Goal: Task Accomplishment & Management: Manage account settings

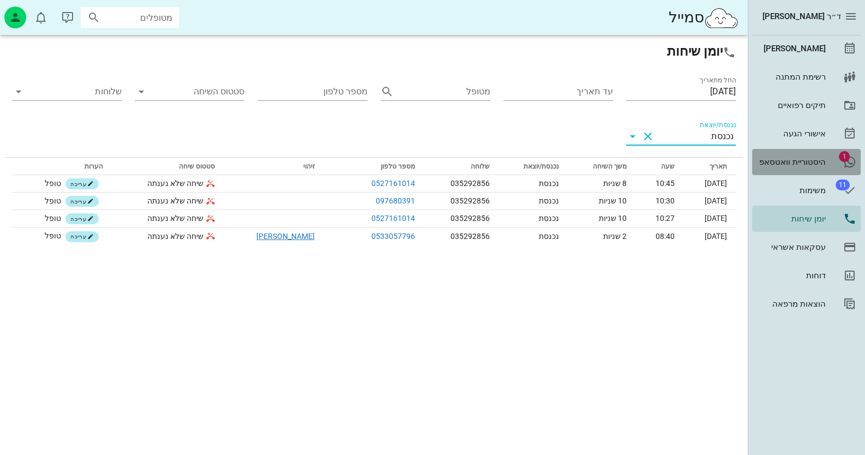
click at [816, 166] on div "היסטוריית וואטסאפ" at bounding box center [790, 162] width 69 height 9
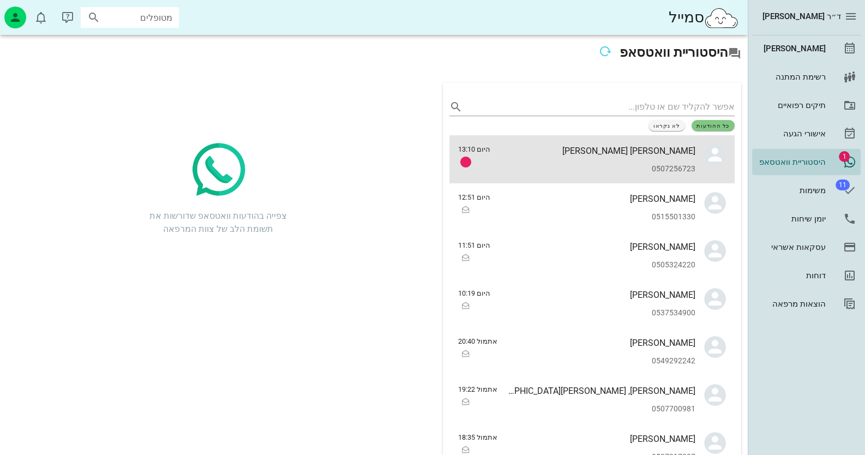
click at [660, 146] on div "[PERSON_NAME] [PERSON_NAME]" at bounding box center [597, 151] width 196 height 10
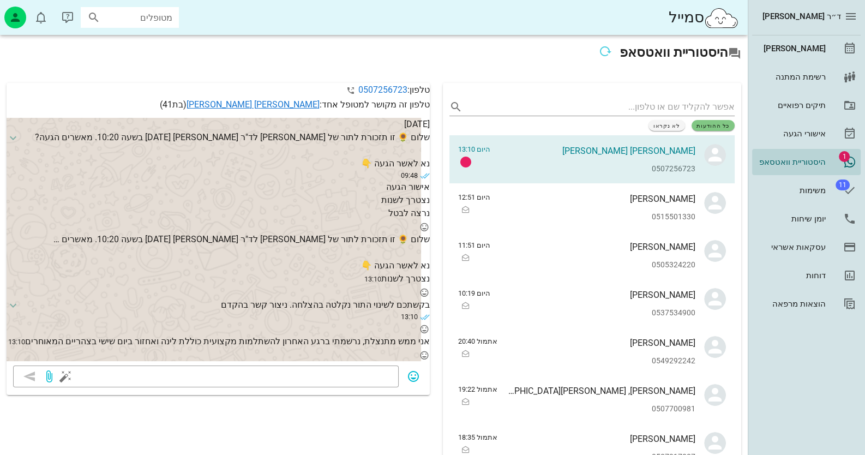
scroll to position [14, 0]
click at [292, 109] on link "[PERSON_NAME] [PERSON_NAME]" at bounding box center [252, 104] width 133 height 10
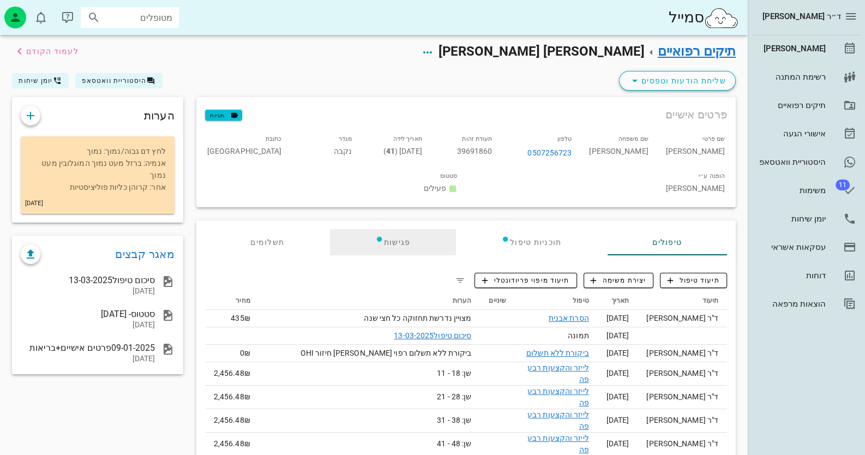
click at [383, 234] on icon at bounding box center [379, 238] width 9 height 9
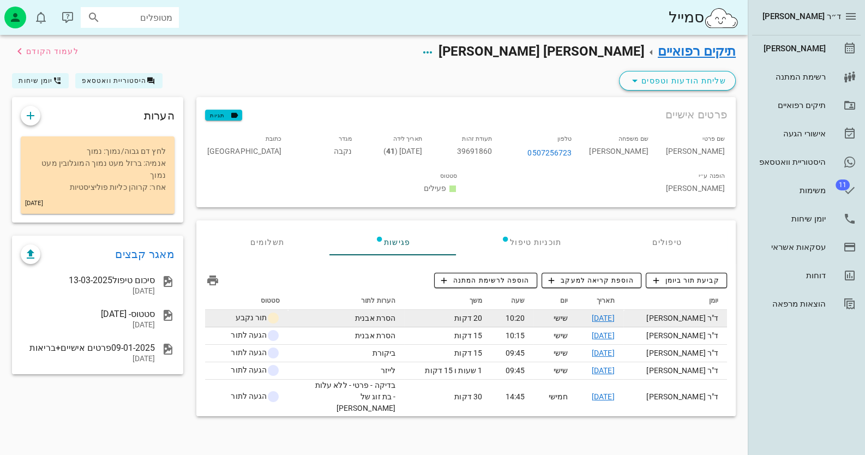
click at [614, 314] on link "[DATE]" at bounding box center [603, 318] width 23 height 9
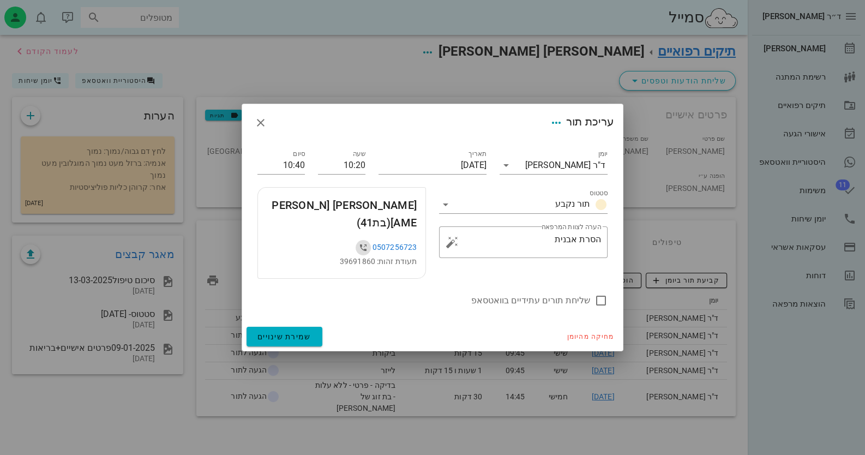
click at [362, 241] on icon "button" at bounding box center [363, 247] width 13 height 13
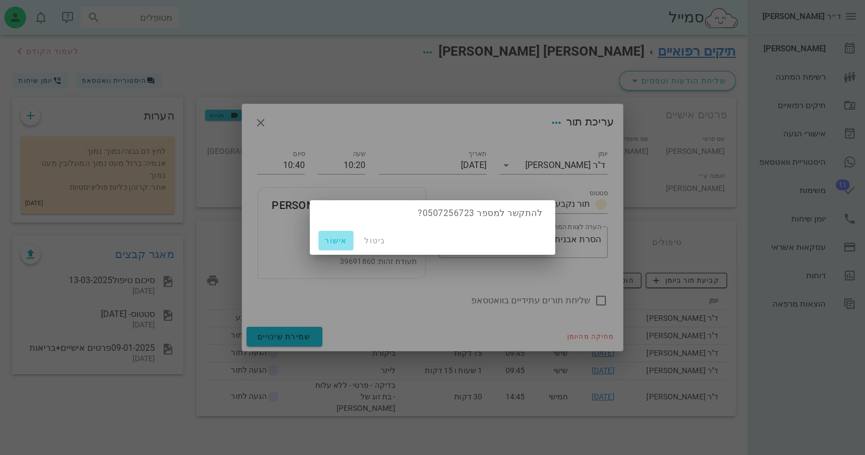
click at [333, 236] on span "אישור" at bounding box center [336, 240] width 26 height 9
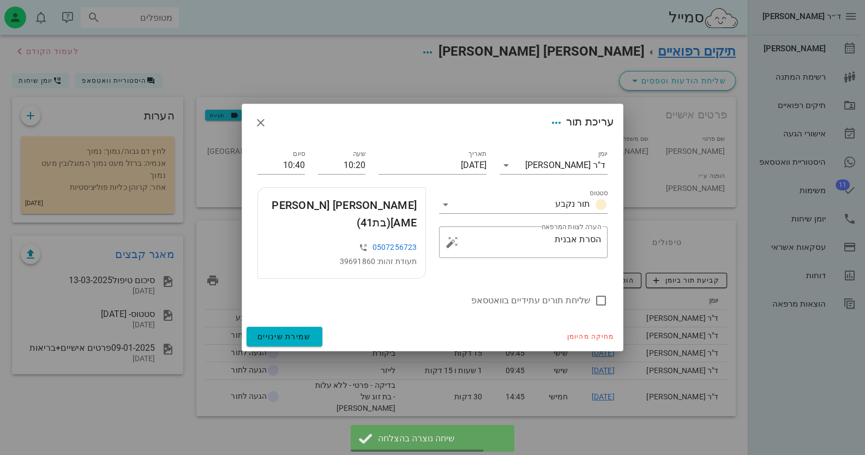
click at [821, 47] on div at bounding box center [432, 227] width 865 height 455
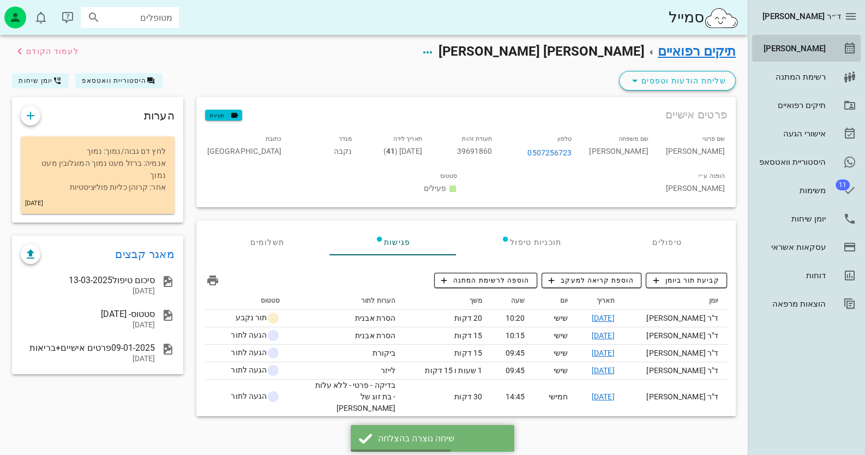
click at [821, 47] on div "[PERSON_NAME]" at bounding box center [790, 48] width 69 height 9
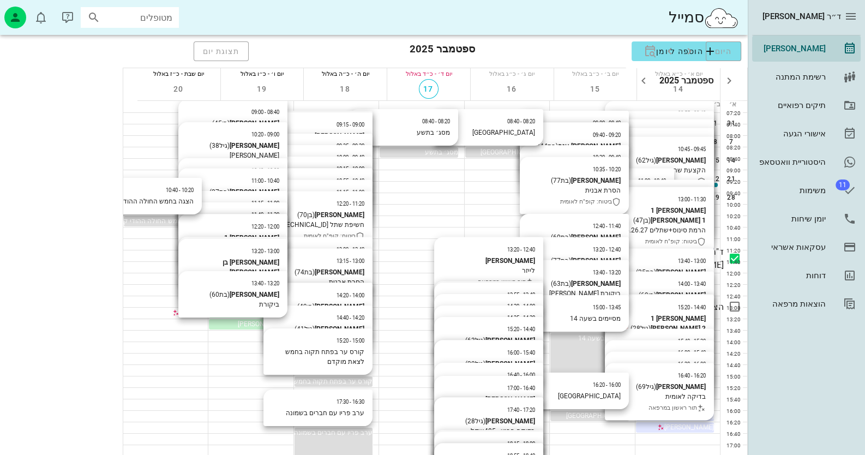
click at [186, 224] on span "[PERSON_NAME] [PERSON_NAME]" at bounding box center [236, 221] width 101 height 8
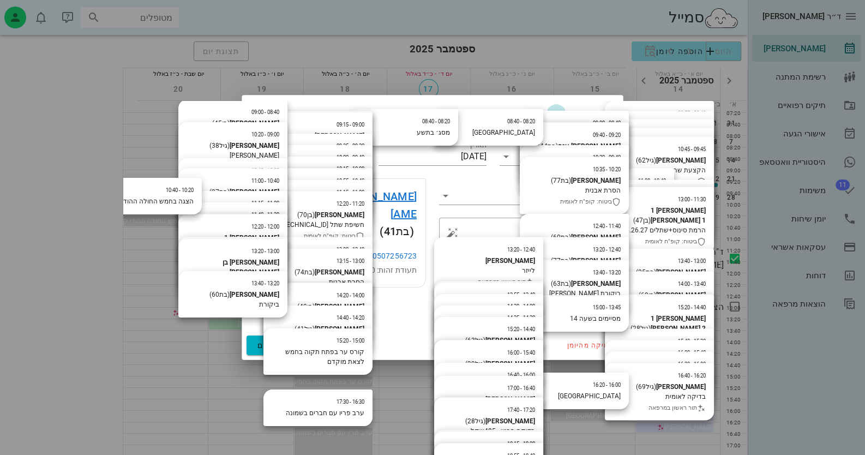
click at [550, 121] on icon "button" at bounding box center [556, 113] width 13 height 13
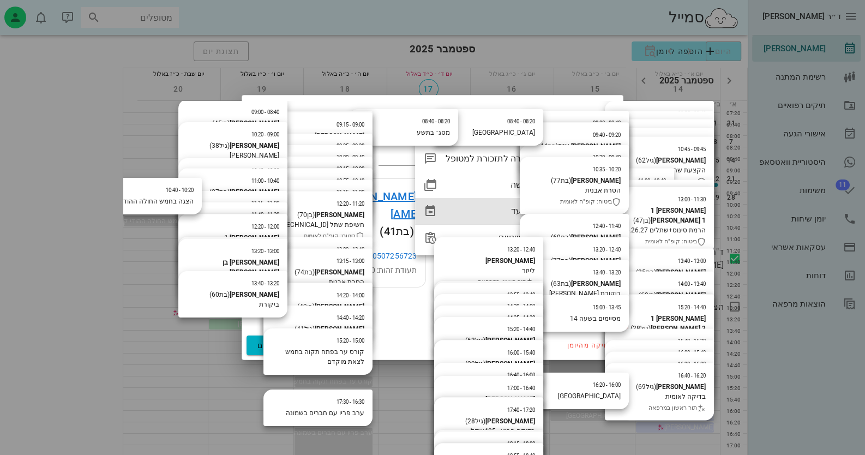
click at [534, 216] on div "העברת מועד" at bounding box center [501, 211] width 113 height 10
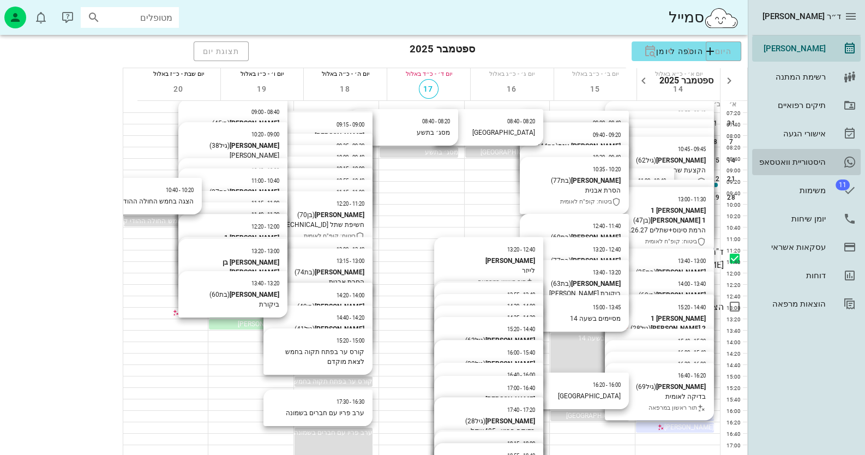
click at [799, 171] on link "היסטוריית וואטסאפ" at bounding box center [806, 162] width 109 height 26
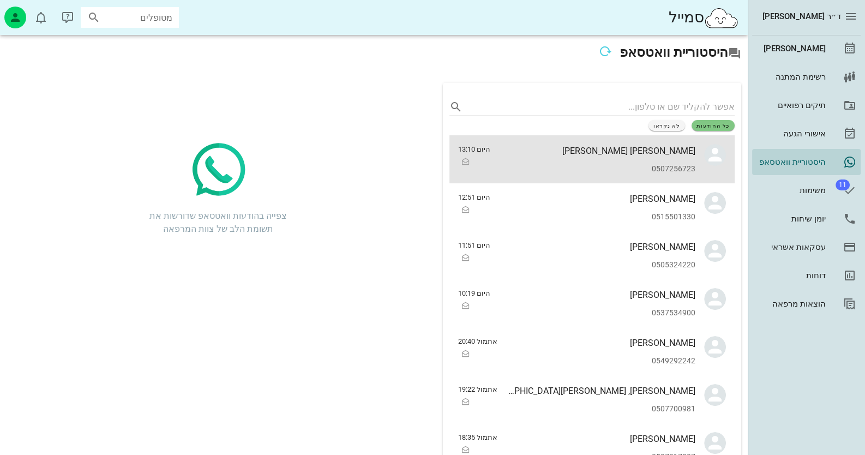
click at [647, 149] on div "[PERSON_NAME] [PERSON_NAME]" at bounding box center [597, 151] width 196 height 10
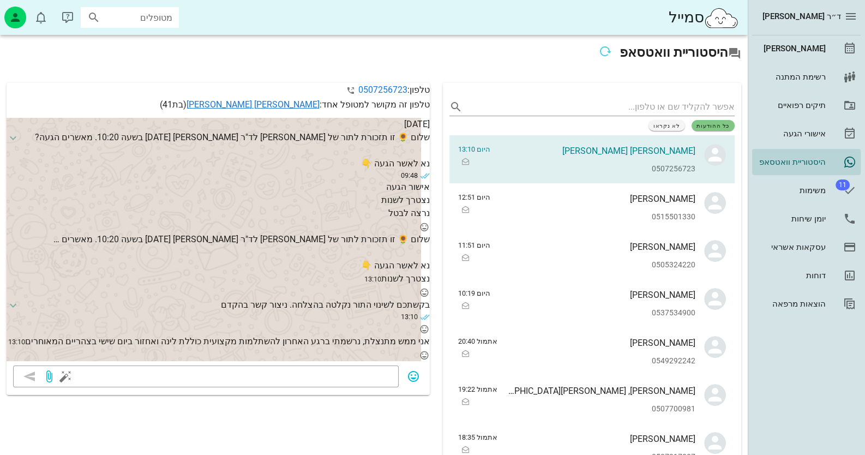
scroll to position [14, 0]
click at [371, 386] on textarea at bounding box center [230, 377] width 324 height 17
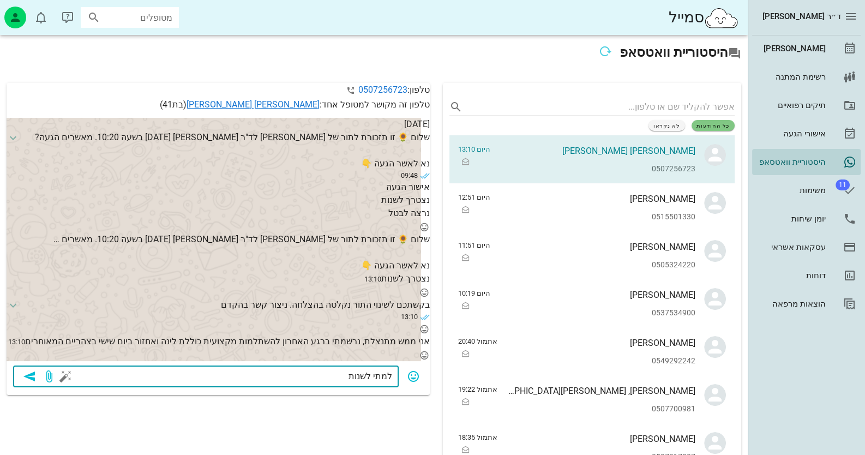
type textarea "למתי לשנות?"
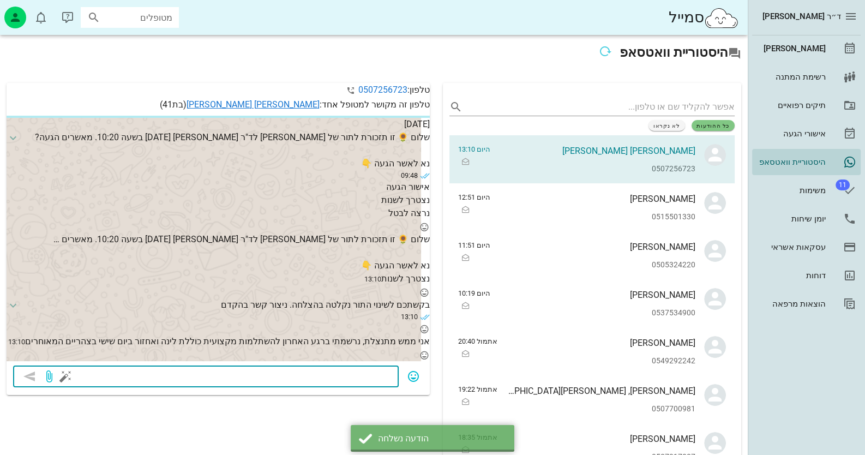
scroll to position [46, 0]
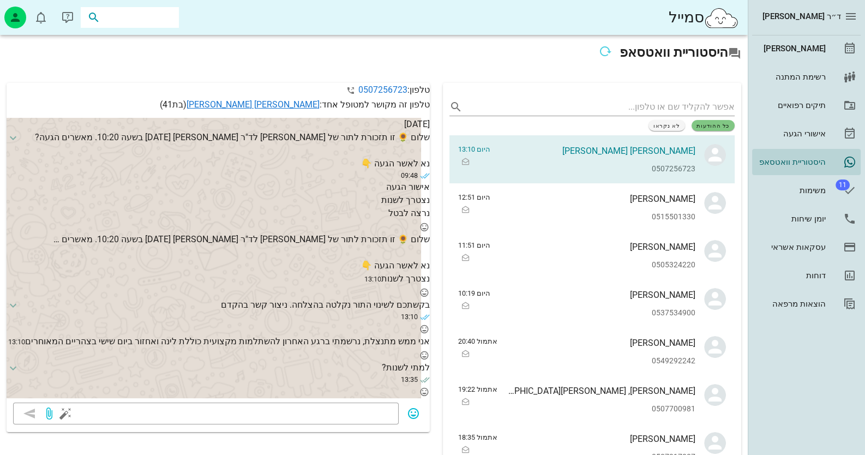
click at [154, 21] on input "text" at bounding box center [138, 17] width 70 height 14
type input "[PERSON_NAME]"
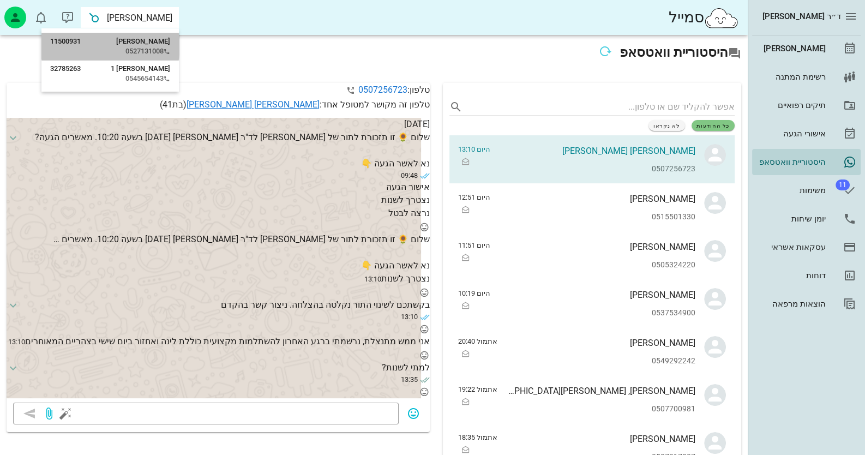
click at [115, 43] on div "[PERSON_NAME] 11500931" at bounding box center [110, 41] width 120 height 9
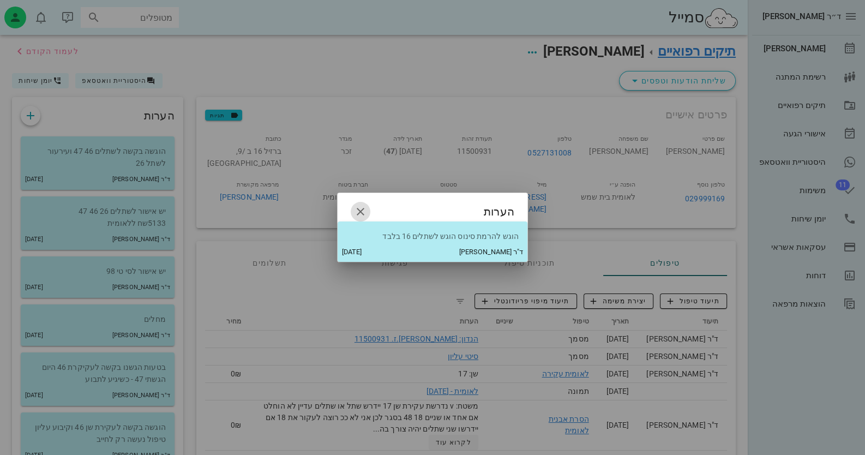
click at [365, 205] on icon "button" at bounding box center [360, 211] width 13 height 13
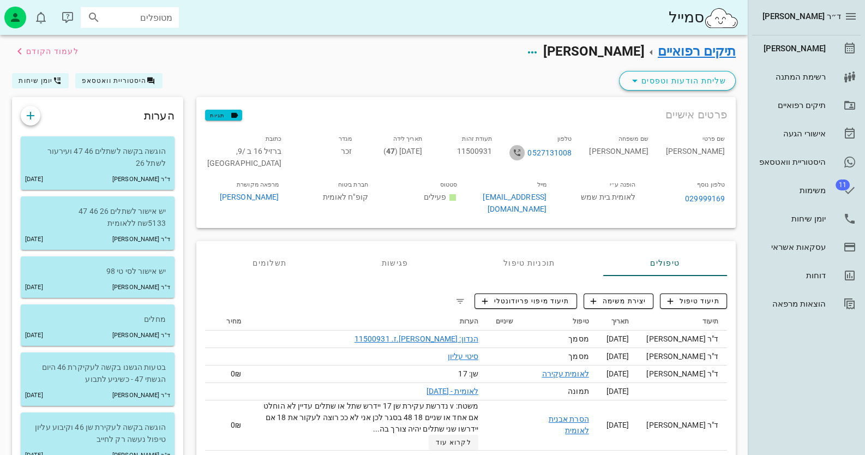
click at [523, 149] on icon "button" at bounding box center [516, 152] width 13 height 13
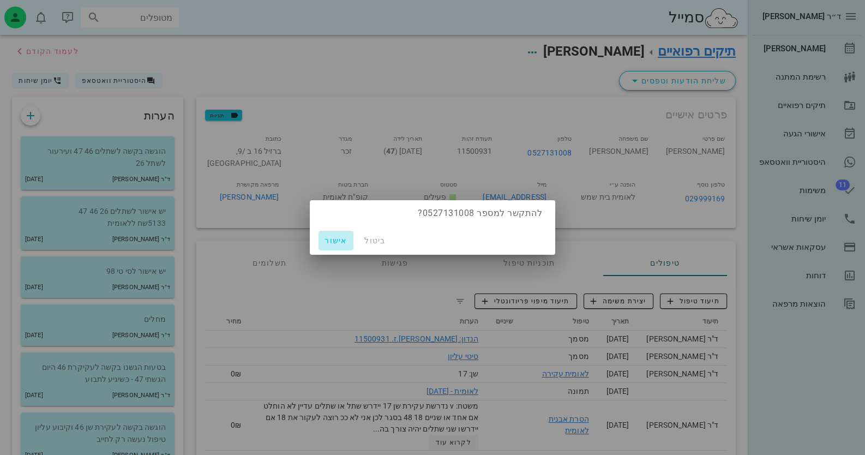
click at [322, 237] on button "אישור" at bounding box center [335, 241] width 35 height 20
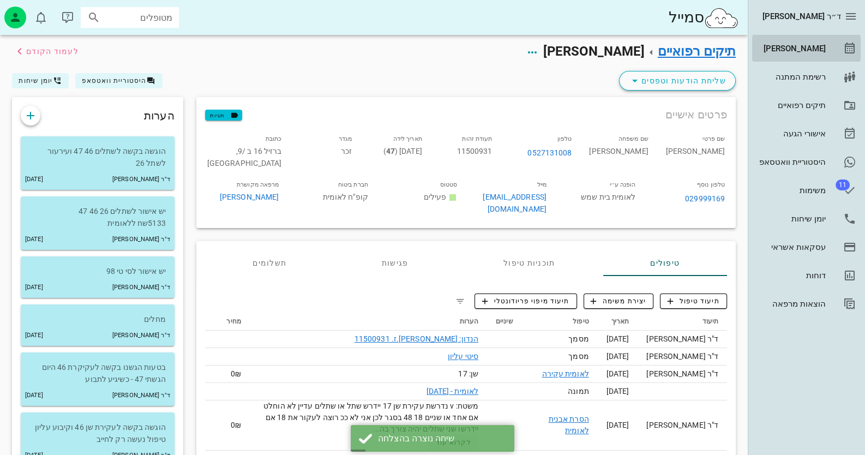
click at [814, 51] on div "[PERSON_NAME]" at bounding box center [790, 48] width 69 height 9
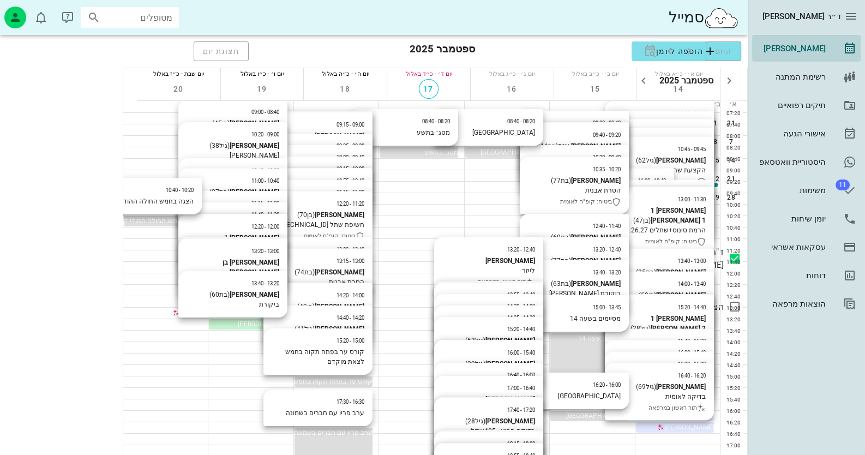
click at [186, 223] on span "[PERSON_NAME] [PERSON_NAME]" at bounding box center [236, 221] width 101 height 8
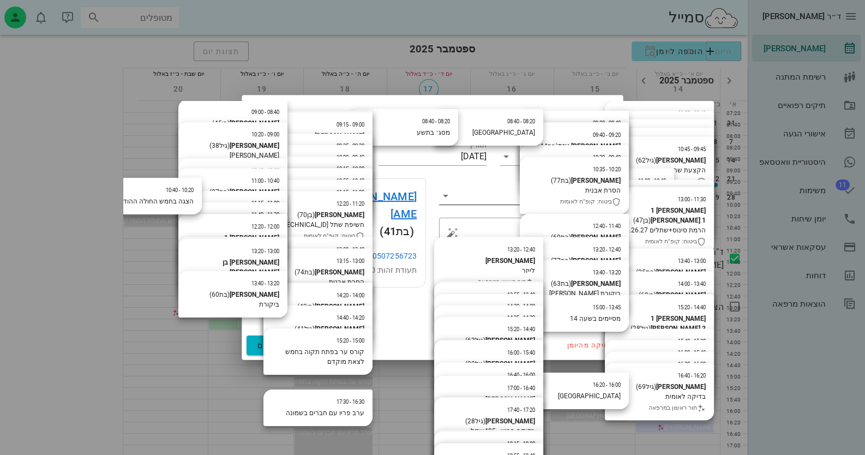
click at [449, 202] on icon at bounding box center [445, 195] width 13 height 13
click at [568, 303] on span "תור בוטל" at bounding box center [565, 300] width 33 height 10
click at [292, 341] on span "שמירת שינויים" at bounding box center [284, 345] width 54 height 9
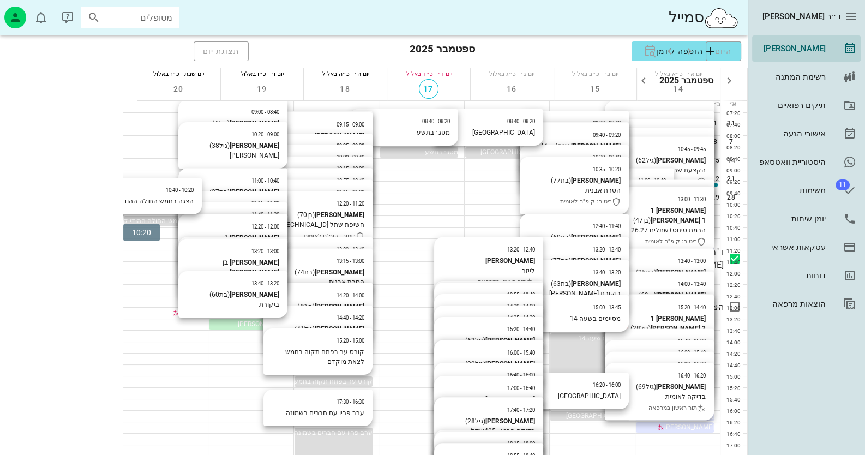
click at [208, 222] on div at bounding box center [250, 221] width 85 height 11
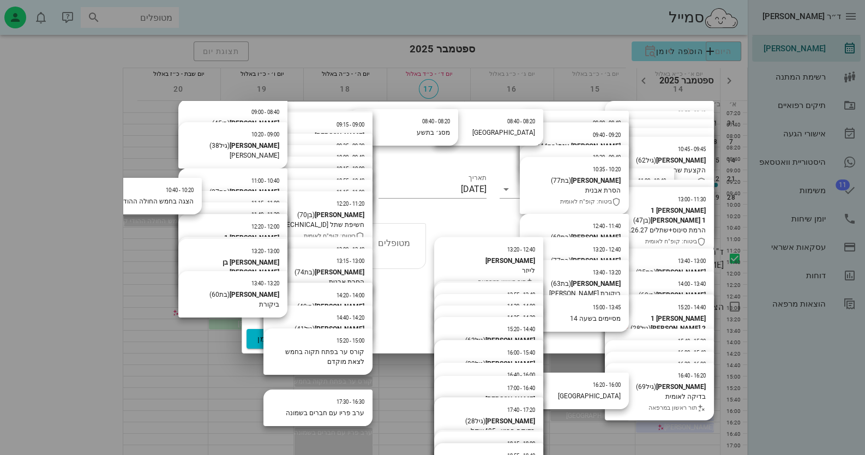
click at [256, 125] on icon "button" at bounding box center [260, 120] width 13 height 13
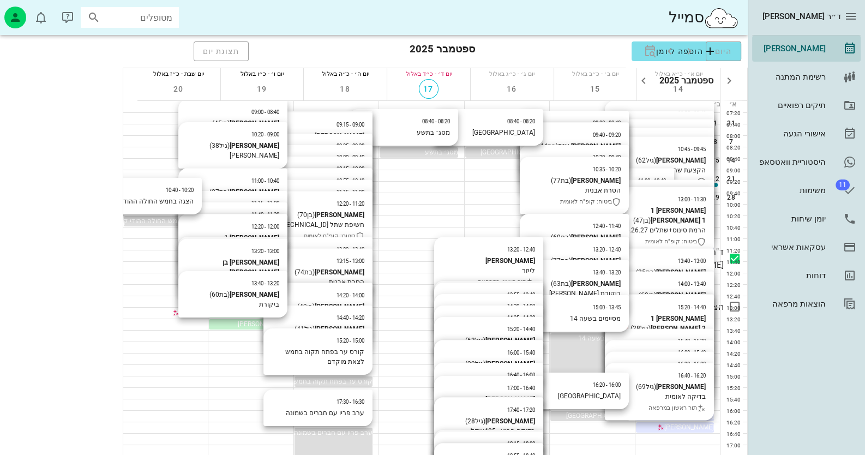
click at [208, 220] on div at bounding box center [250, 221] width 85 height 11
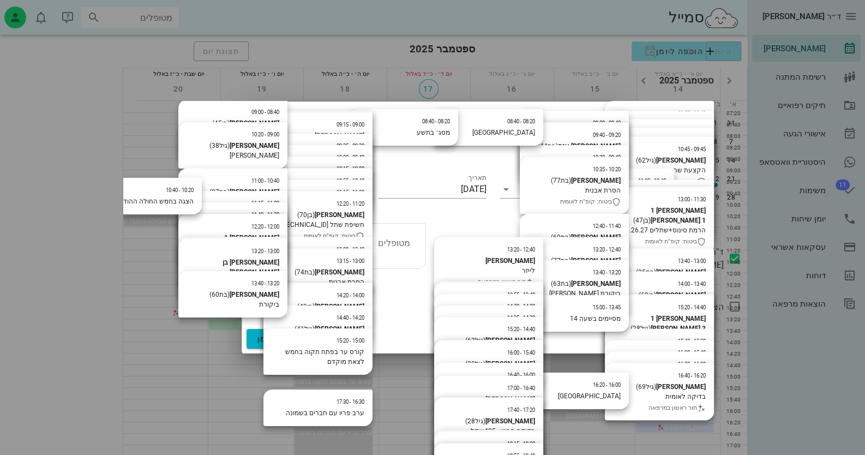
click at [374, 236] on input "מטופלים" at bounding box center [368, 243] width 84 height 14
type input "[PERSON_NAME]"
click at [403, 260] on div "[PERSON_NAME] 11500931" at bounding box center [348, 262] width 120 height 9
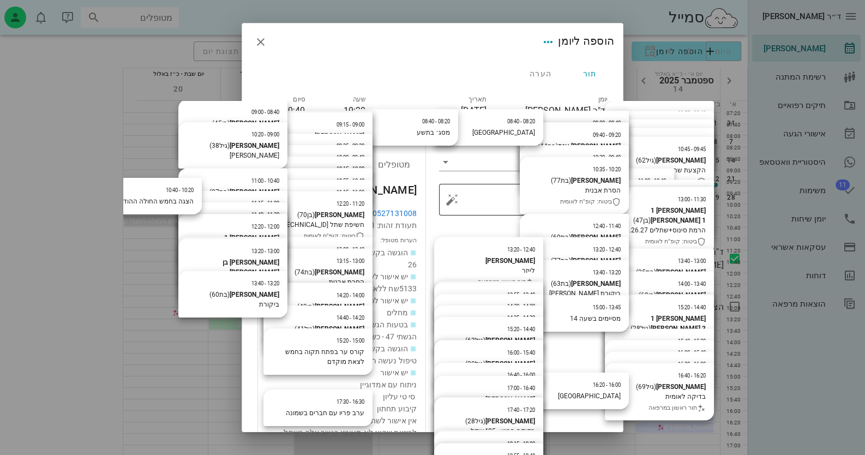
click at [447, 190] on div "​ הערה לצוות המרפאה" at bounding box center [523, 200] width 168 height 32
click at [455, 193] on button "button" at bounding box center [451, 199] width 13 height 13
click at [518, 124] on div "הסרת אבנית" at bounding box center [511, 127] width 99 height 28
type textarea "הסרת אבנית"
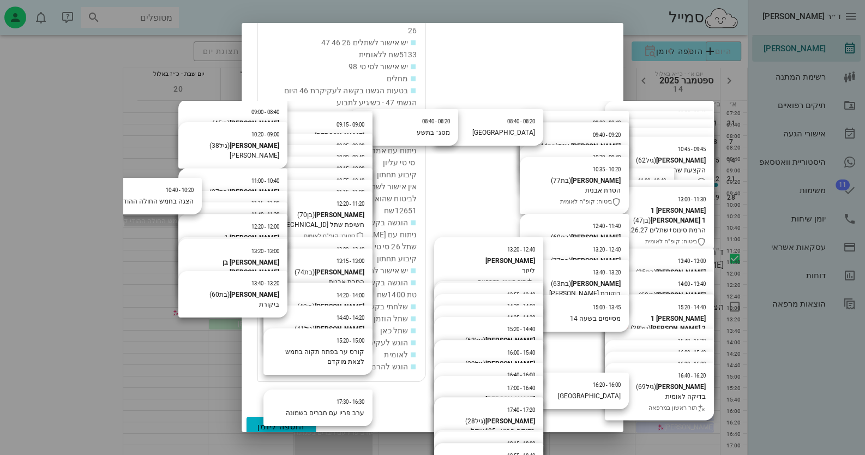
scroll to position [129, 0]
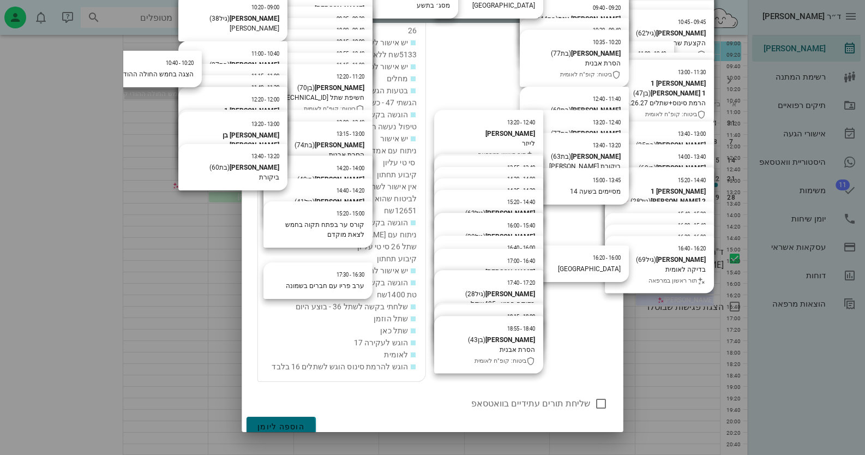
click at [304, 422] on span "הוספה ליומן" at bounding box center [280, 426] width 47 height 9
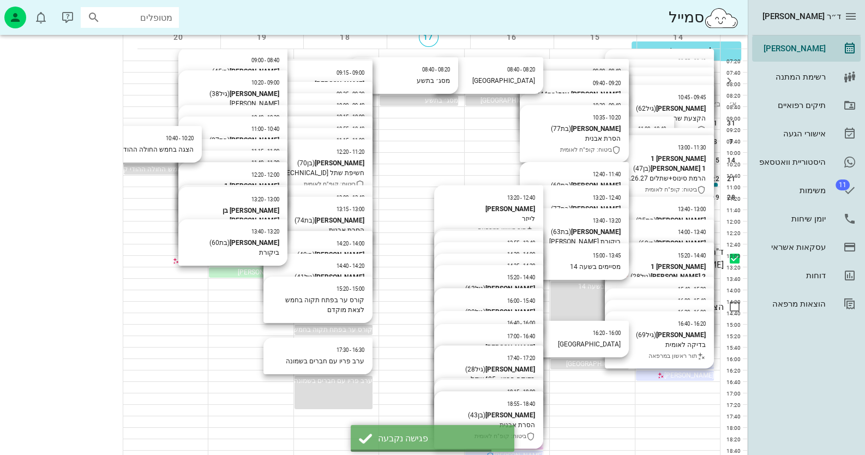
scroll to position [0, 0]
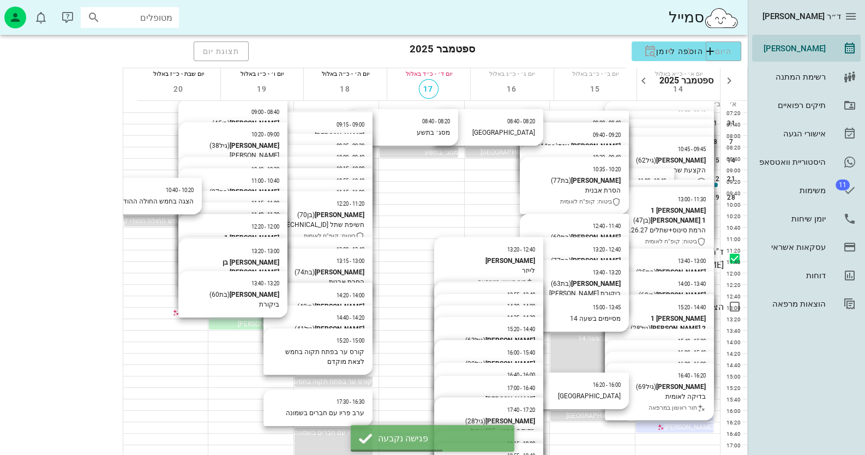
click at [238, 222] on span "[PERSON_NAME]" at bounding box center [263, 221] width 50 height 8
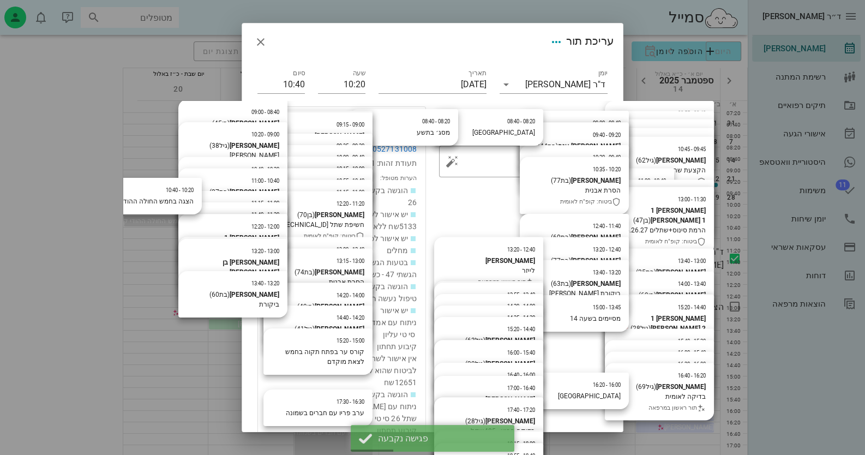
click at [452, 119] on icon at bounding box center [445, 123] width 13 height 13
click at [520, 162] on div "תור אושר" at bounding box center [525, 158] width 165 height 26
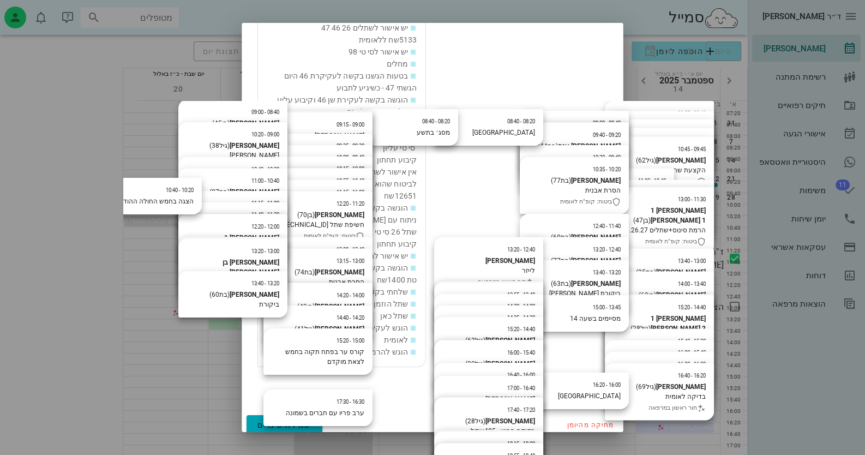
scroll to position [192, 0]
click at [289, 419] on span "שמירת שינויים" at bounding box center [284, 418] width 54 height 9
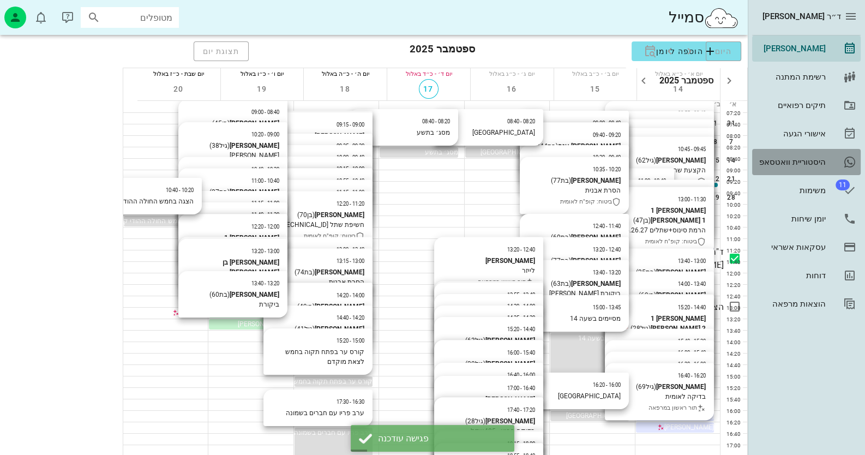
click at [834, 156] on link "היסטוריית וואטסאפ" at bounding box center [806, 162] width 109 height 26
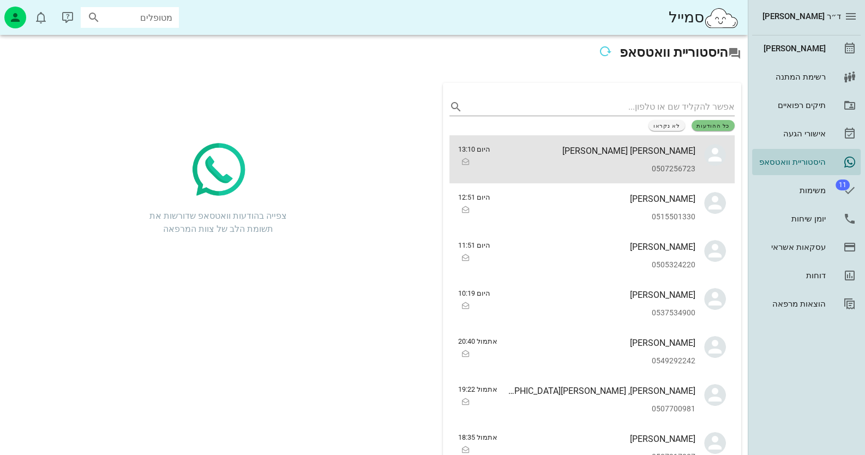
click at [695, 143] on link "[PERSON_NAME] [PERSON_NAME] 0507256723 היום 13:10" at bounding box center [591, 159] width 285 height 48
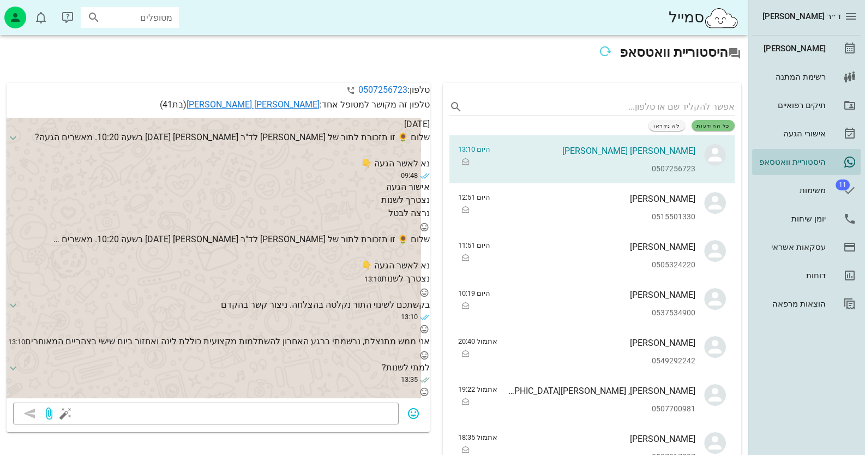
scroll to position [46, 0]
click at [300, 110] on link "[PERSON_NAME] [PERSON_NAME]" at bounding box center [252, 104] width 133 height 10
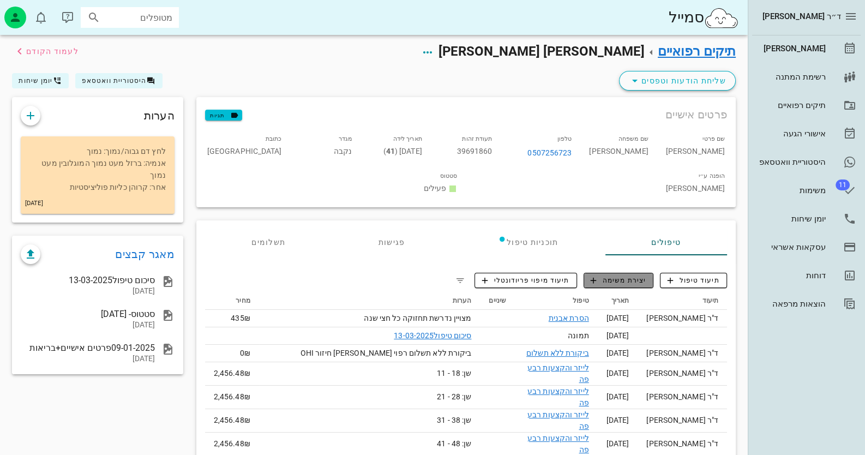
click at [647, 273] on button "יצירת משימה" at bounding box center [618, 280] width 70 height 15
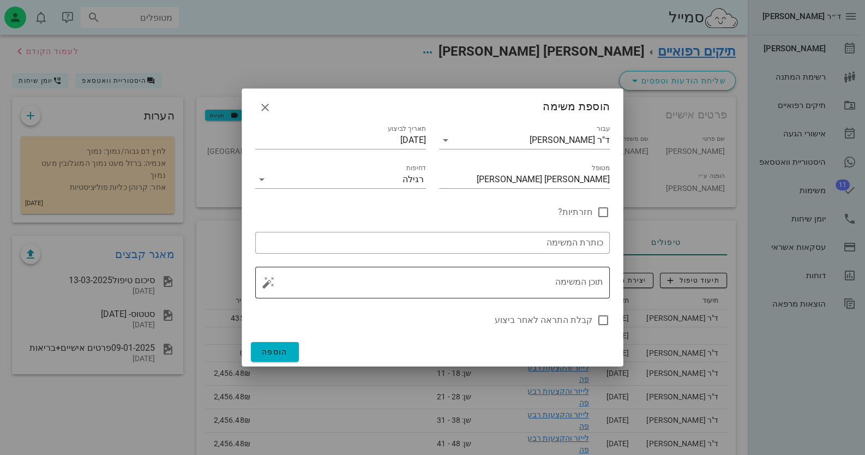
click at [270, 288] on button "button" at bounding box center [268, 282] width 13 height 13
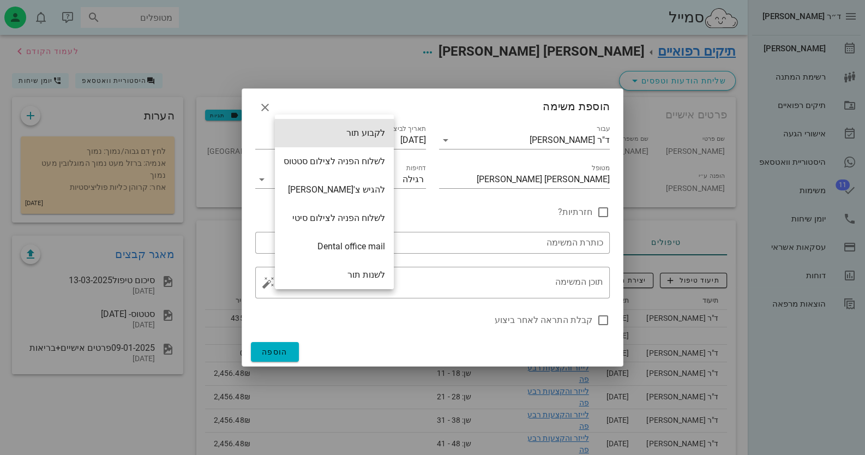
click at [355, 133] on div "לקבוע תור" at bounding box center [334, 133] width 119 height 28
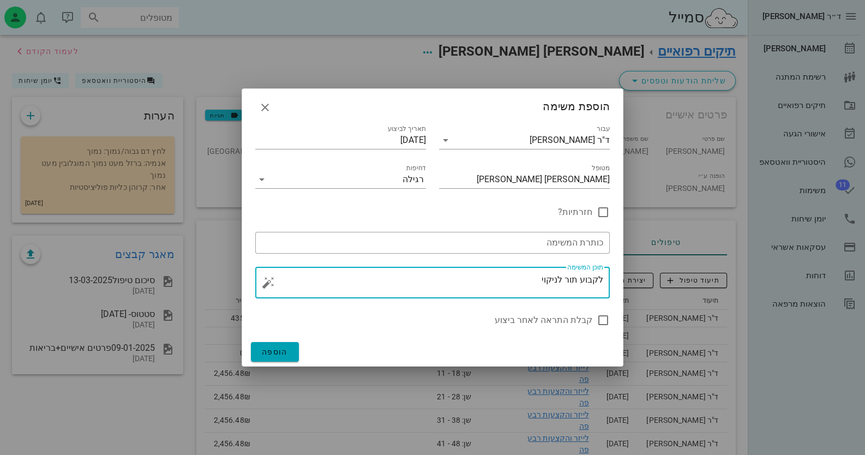
type textarea "לקבוע תור לניקוי"
click at [266, 351] on span "הוספה" at bounding box center [275, 351] width 26 height 9
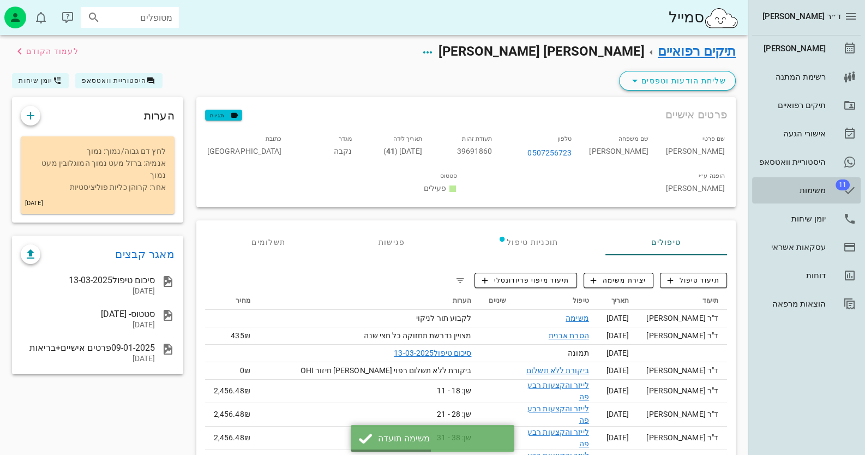
click at [844, 178] on link "11 משימות" at bounding box center [806, 190] width 109 height 26
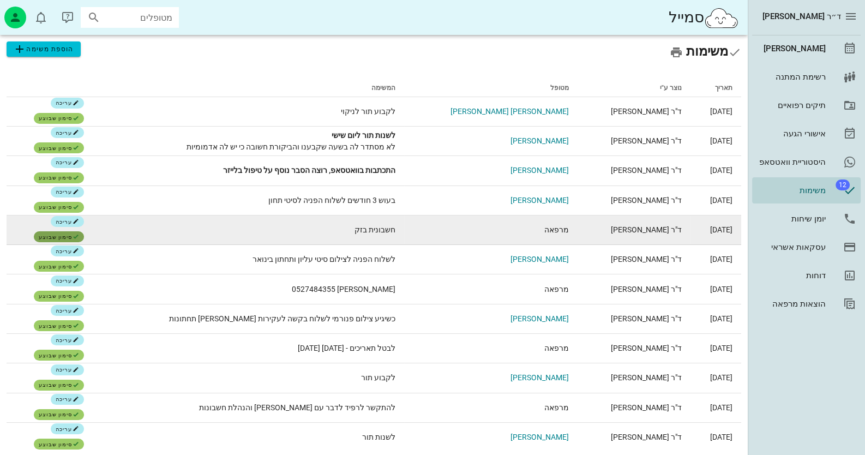
click at [59, 233] on span "סימון שבוצע" at bounding box center [59, 236] width 40 height 7
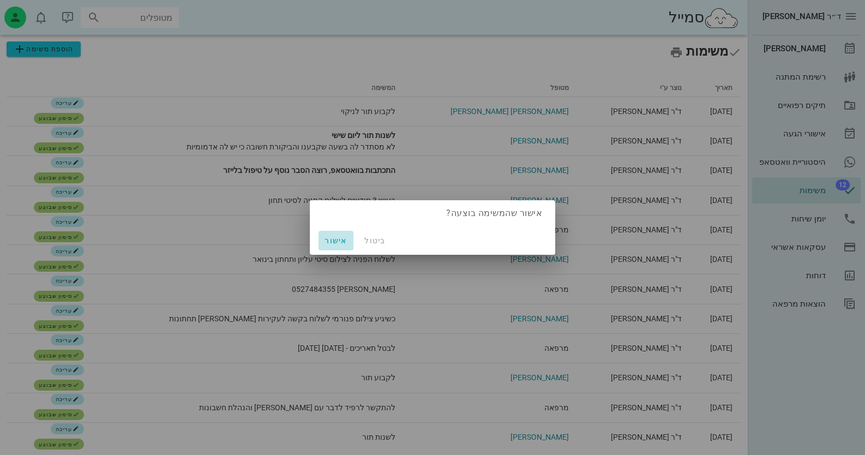
click at [338, 246] on button "אישור" at bounding box center [335, 241] width 35 height 20
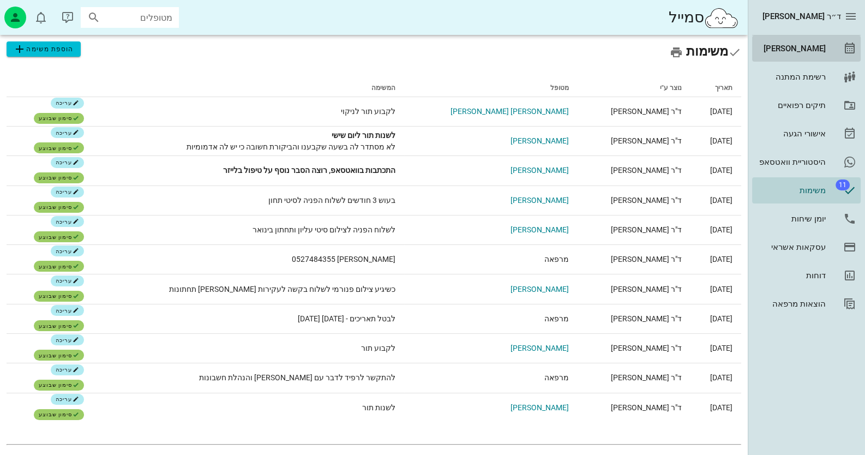
click at [833, 46] on link "[PERSON_NAME]" at bounding box center [806, 48] width 109 height 26
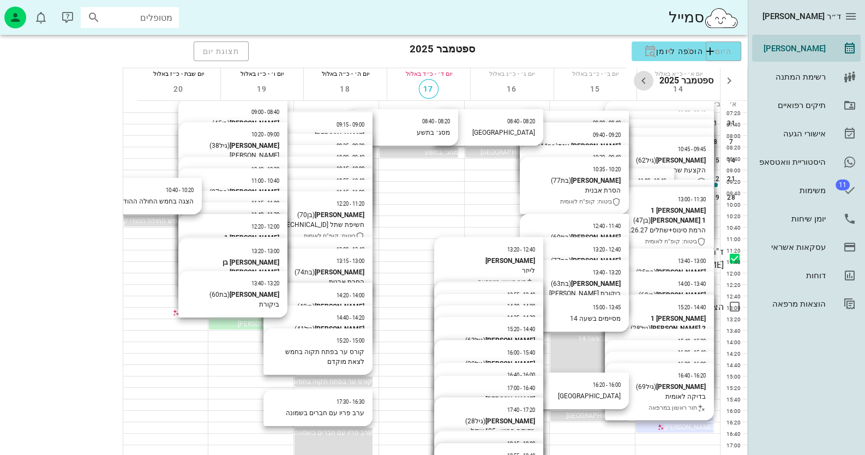
click at [643, 82] on icon "חודש הבא" at bounding box center [643, 80] width 13 height 13
click at [684, 145] on div "button" at bounding box center [684, 145] width 17 height 4
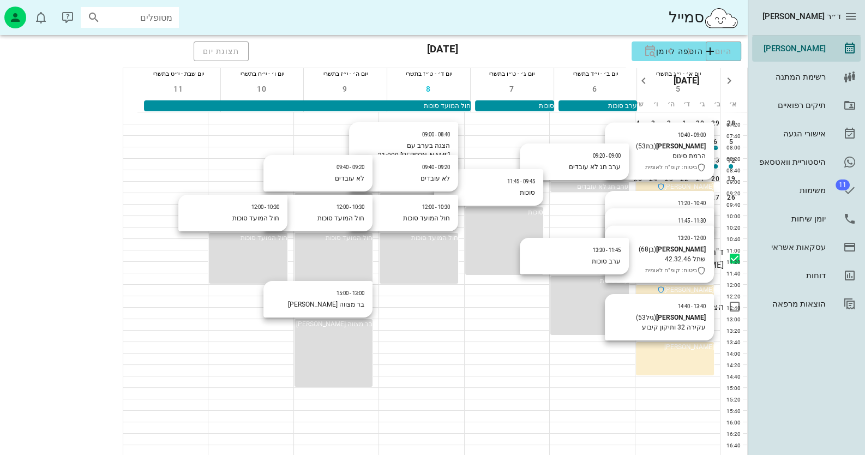
click at [379, 216] on div at bounding box center [421, 221] width 85 height 11
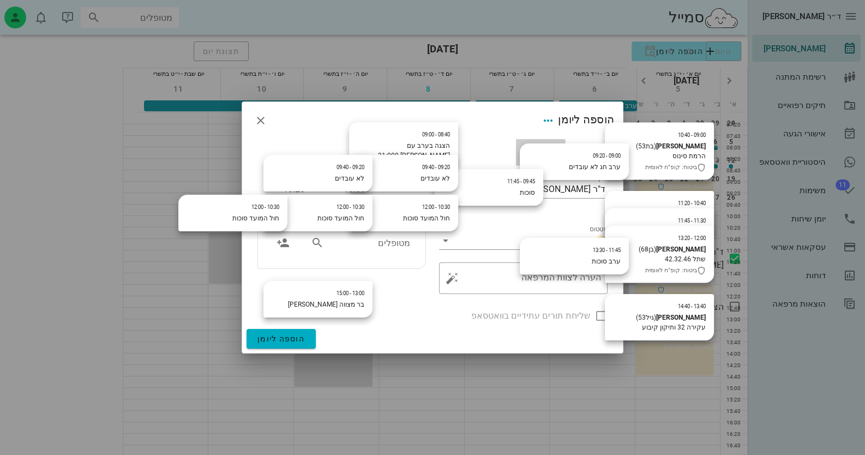
click at [538, 153] on div "הערה" at bounding box center [540, 152] width 49 height 26
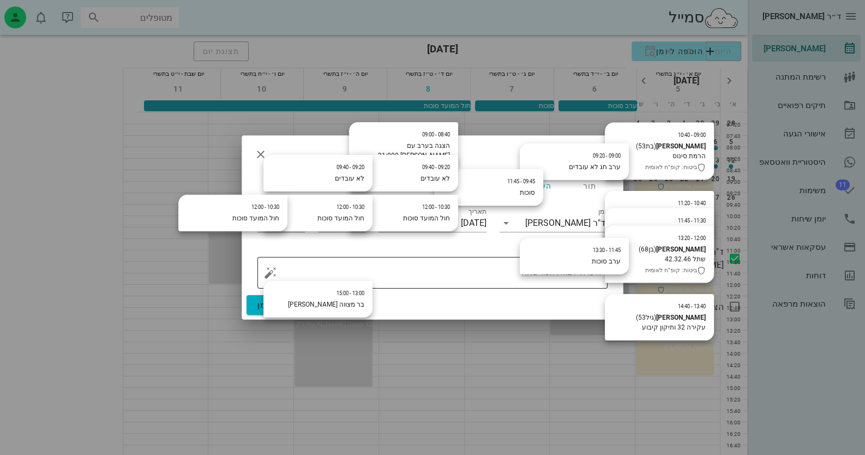
click at [551, 269] on textarea "הערה לצוות המרפאה" at bounding box center [437, 275] width 328 height 26
type textarea "מסג' בתשע"
click at [311, 305] on button "הוספה ליומן" at bounding box center [280, 305] width 69 height 20
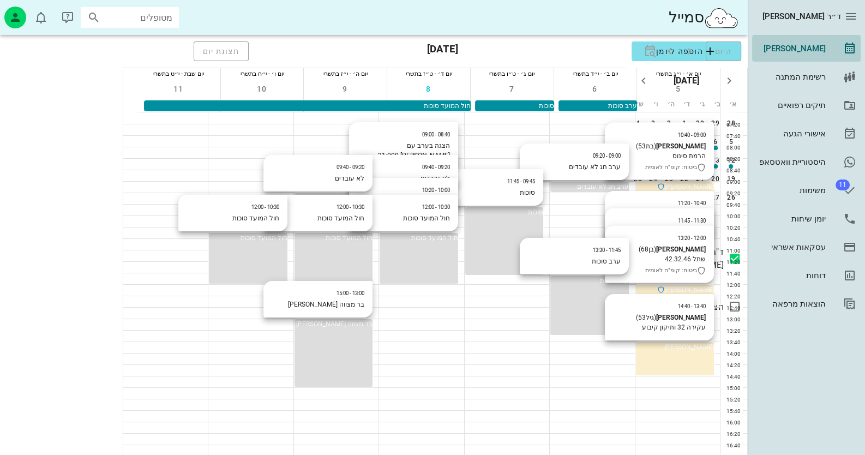
click at [821, 44] on div "[PERSON_NAME]" at bounding box center [790, 48] width 69 height 9
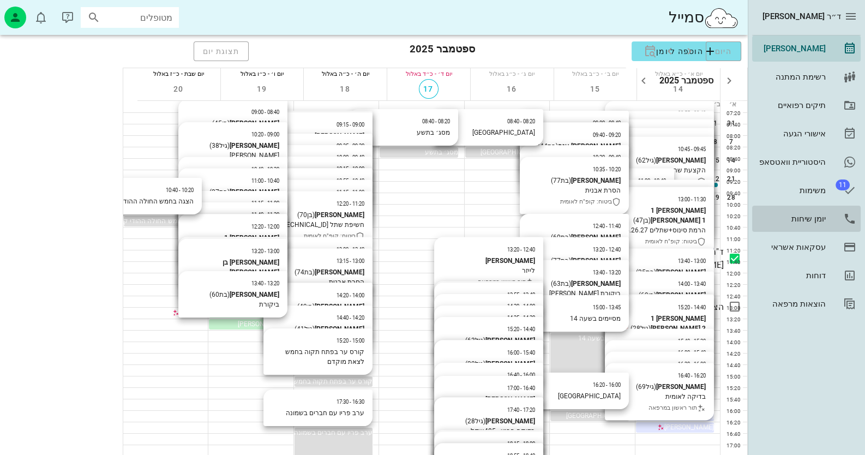
click at [780, 226] on div "יומן שיחות" at bounding box center [790, 218] width 69 height 17
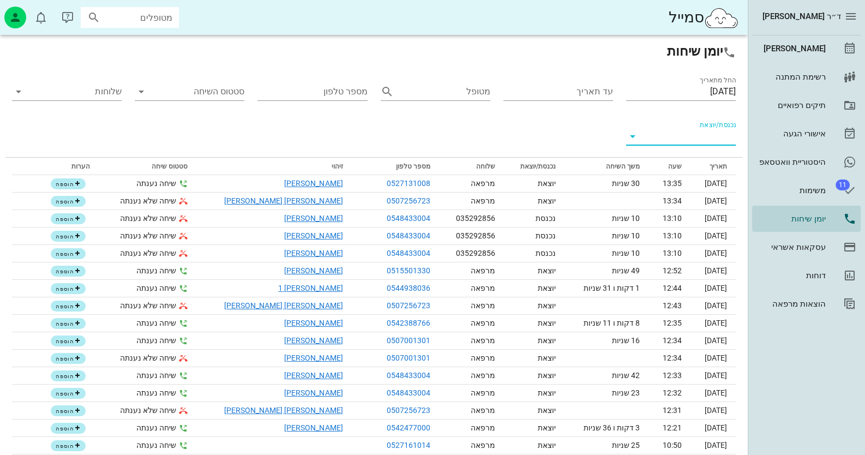
click at [694, 135] on input "נכנסת/יוצאת" at bounding box center [689, 136] width 92 height 17
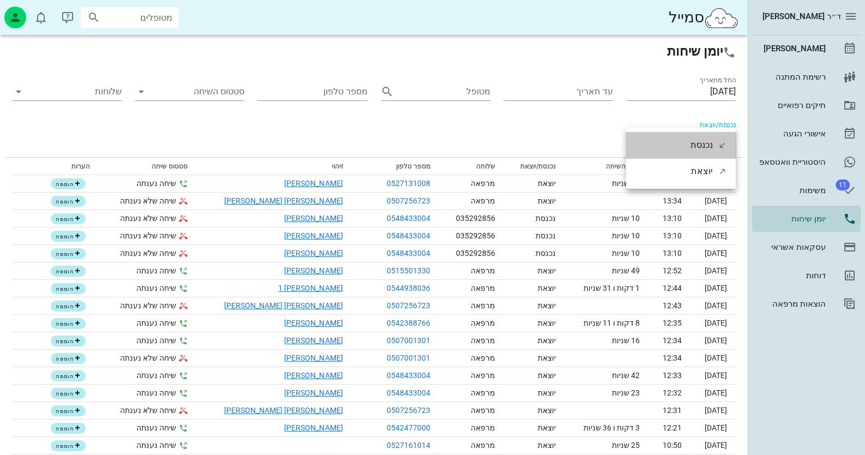
click at [696, 134] on div "נכנסת" at bounding box center [701, 145] width 22 height 26
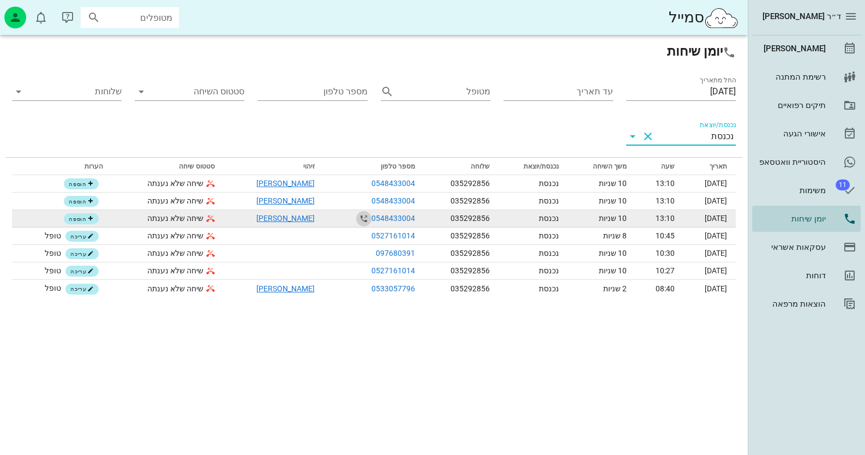
click at [357, 218] on icon "button" at bounding box center [363, 218] width 13 height 13
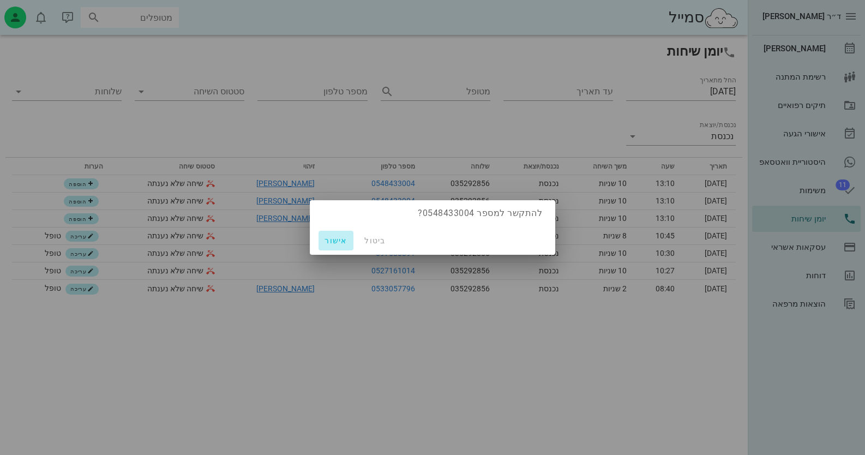
click at [327, 239] on span "אישור" at bounding box center [336, 240] width 26 height 9
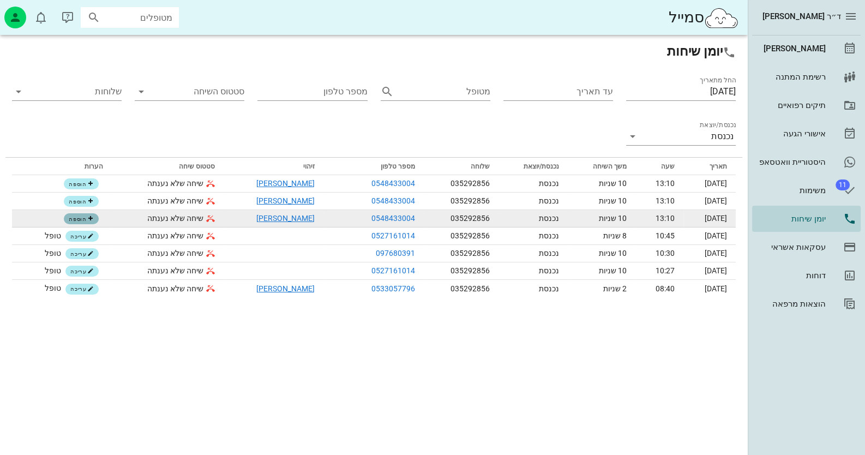
click at [95, 219] on button "הוספה" at bounding box center [81, 218] width 35 height 11
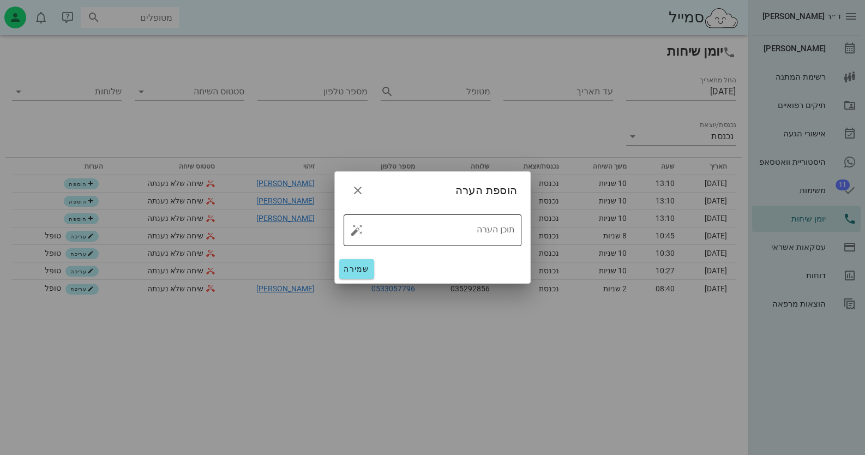
click at [352, 227] on button "button" at bounding box center [356, 230] width 13 height 13
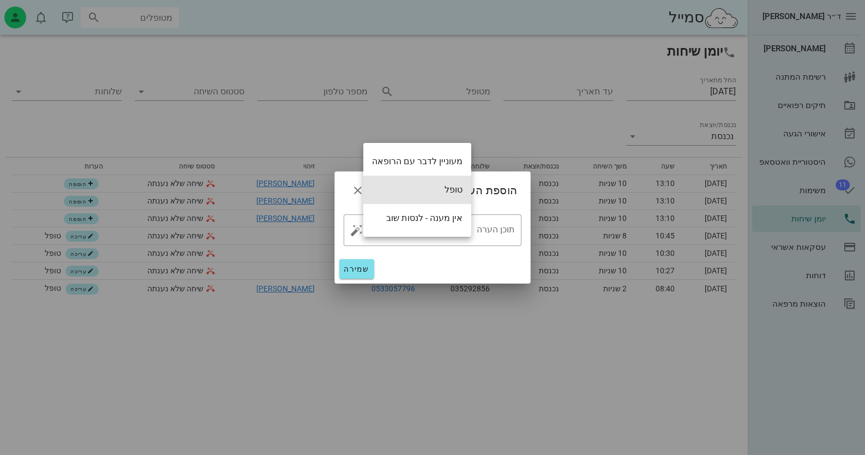
drag, startPoint x: 410, startPoint y: 185, endPoint x: 352, endPoint y: 266, distance: 99.6
click at [410, 185] on div "טופל" at bounding box center [417, 190] width 108 height 28
type textarea "טופל"
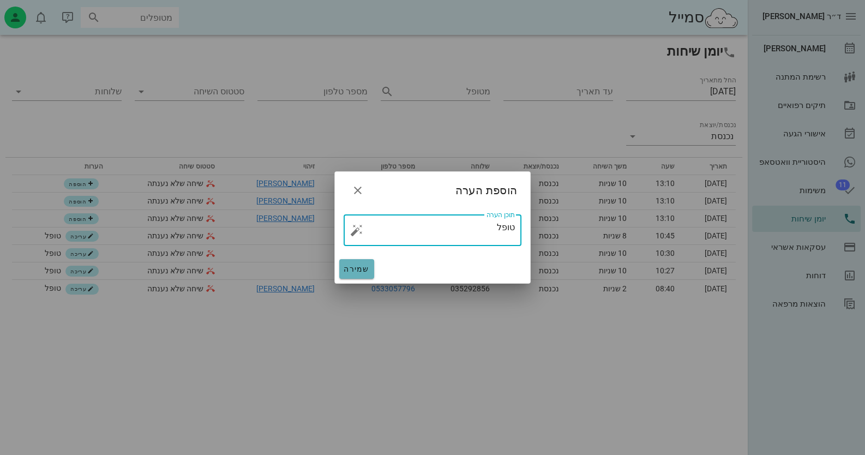
click at [344, 276] on button "שמירה" at bounding box center [356, 269] width 35 height 20
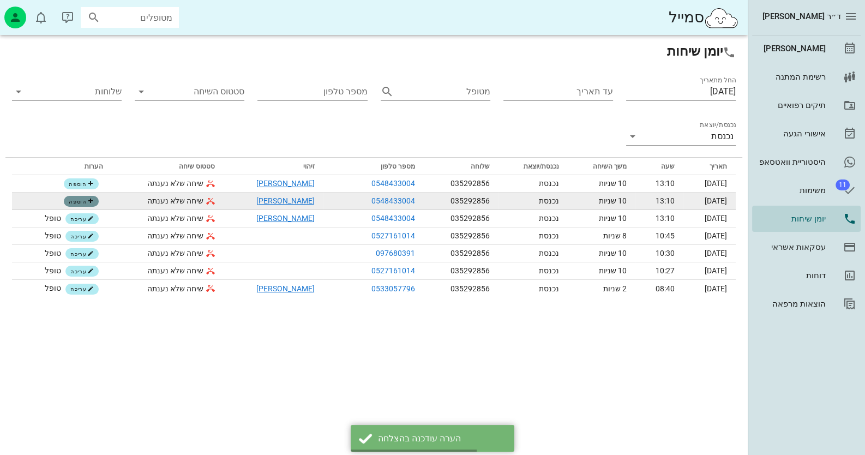
click at [71, 197] on button "הוספה" at bounding box center [81, 201] width 35 height 11
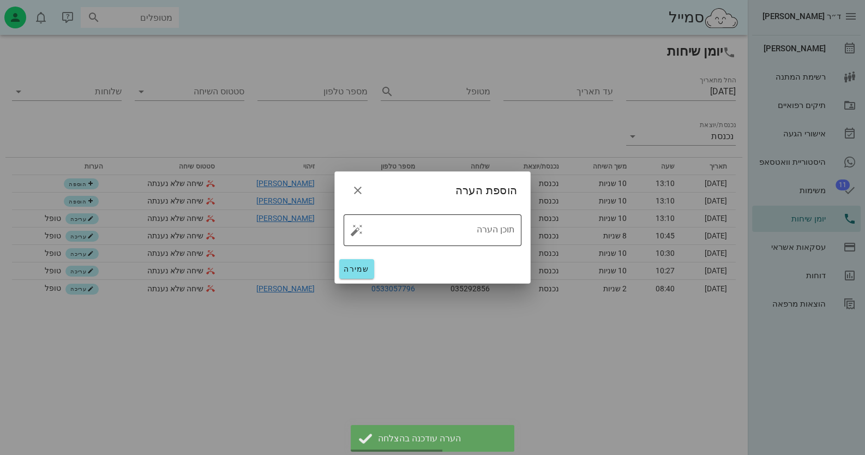
click at [358, 230] on button "button" at bounding box center [356, 230] width 13 height 13
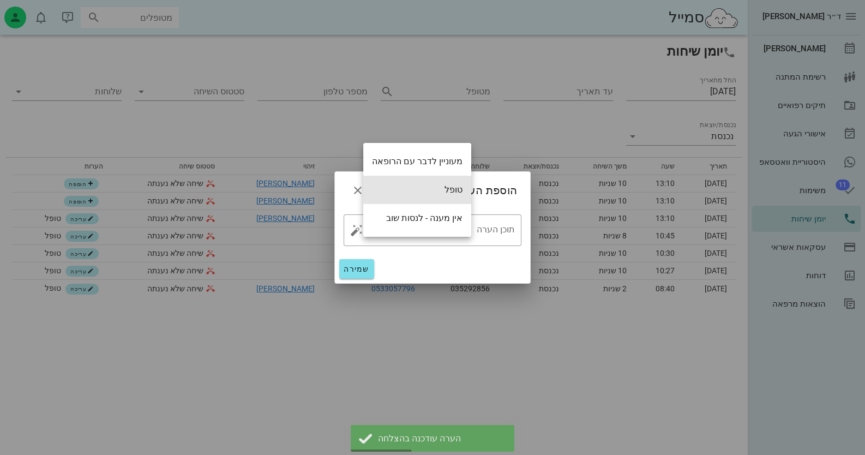
click at [406, 190] on div "טופל" at bounding box center [417, 190] width 108 height 28
type textarea "טופל"
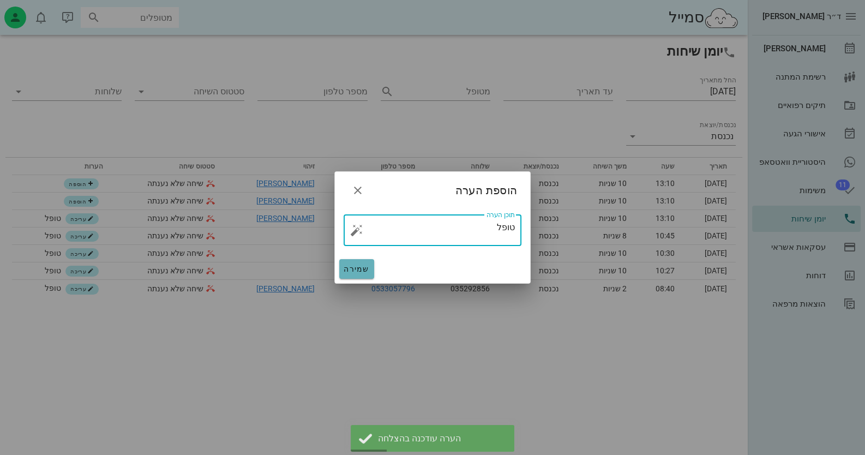
click at [368, 276] on button "שמירה" at bounding box center [356, 269] width 35 height 20
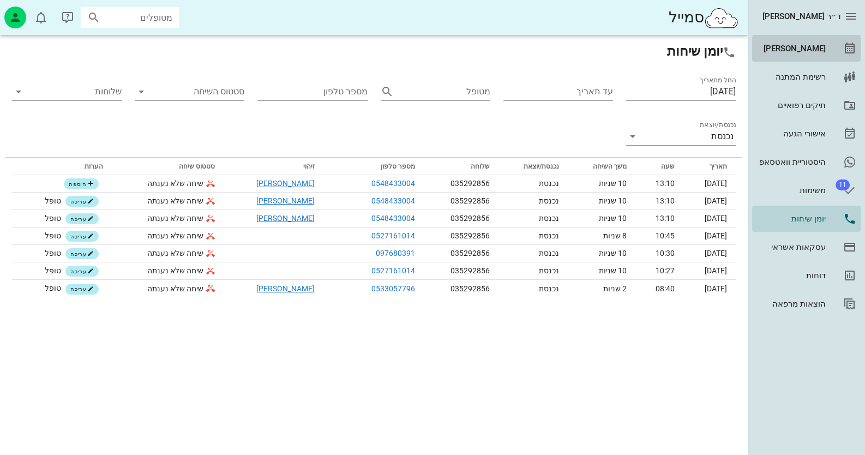
click at [794, 44] on div "[PERSON_NAME]" at bounding box center [790, 48] width 69 height 9
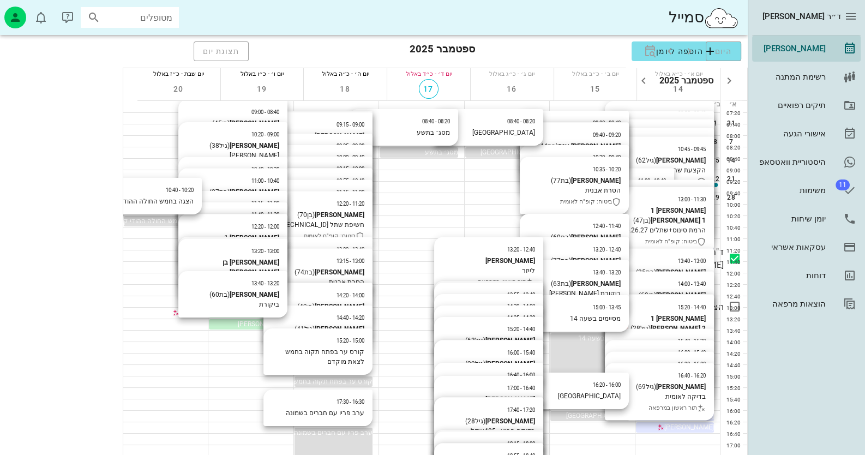
click at [323, 299] on span "[PERSON_NAME]" at bounding box center [348, 301] width 50 height 8
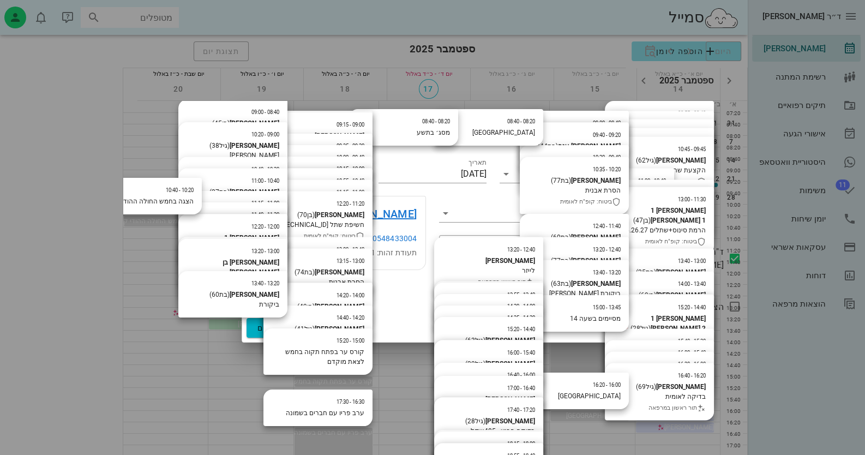
click at [268, 131] on span "button" at bounding box center [261, 131] width 20 height 13
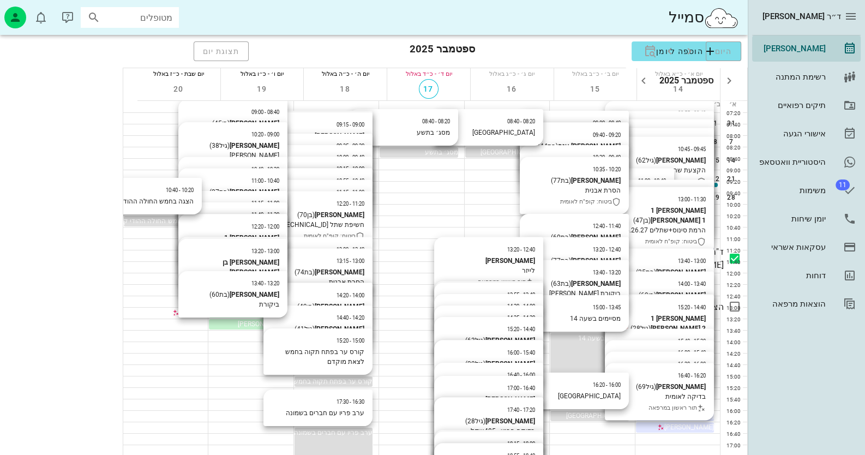
click at [294, 305] on div "[PERSON_NAME]" at bounding box center [333, 301] width 78 height 10
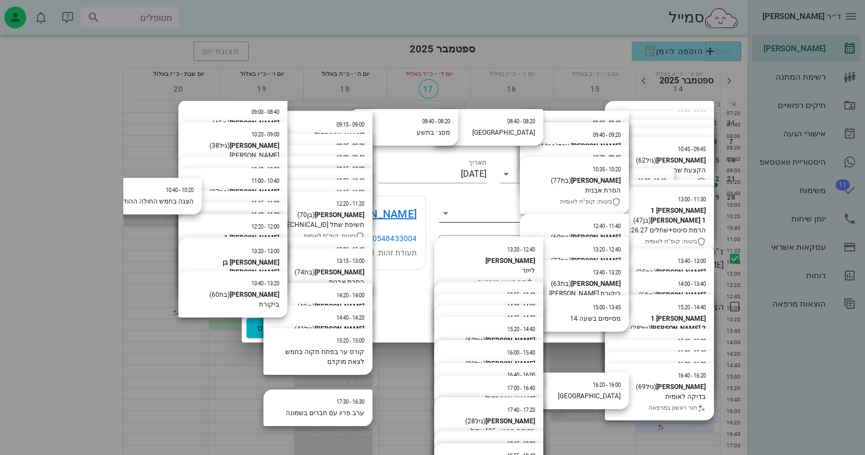
click at [443, 212] on icon at bounding box center [445, 213] width 13 height 13
click at [505, 249] on div "תור אושר" at bounding box center [523, 248] width 168 height 26
click at [308, 326] on span "שמירת שינויים" at bounding box center [284, 327] width 54 height 9
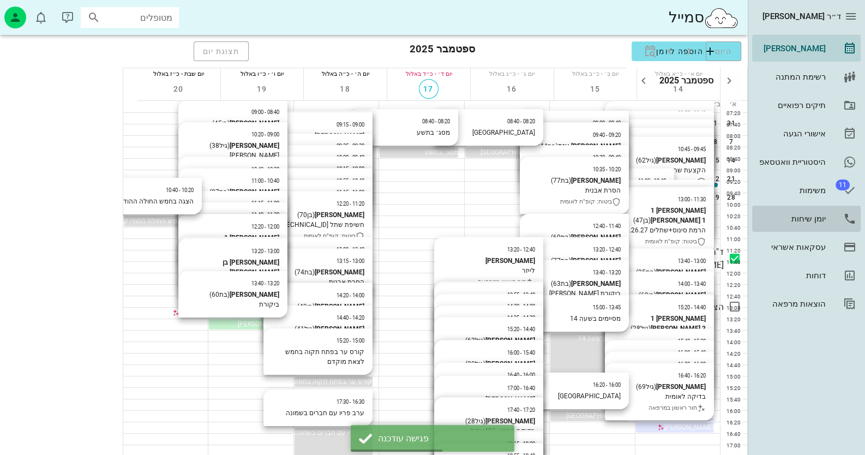
click at [805, 215] on div "יומן שיחות" at bounding box center [790, 218] width 69 height 9
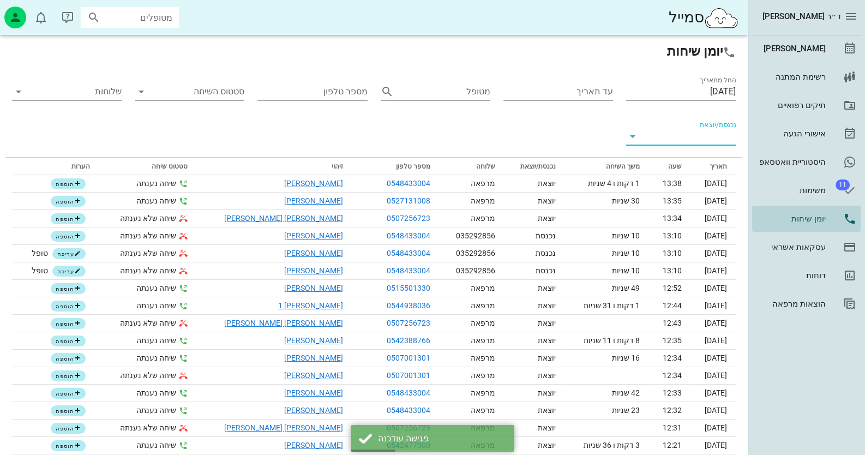
click at [692, 136] on input "נכנסת/יוצאת" at bounding box center [689, 136] width 92 height 17
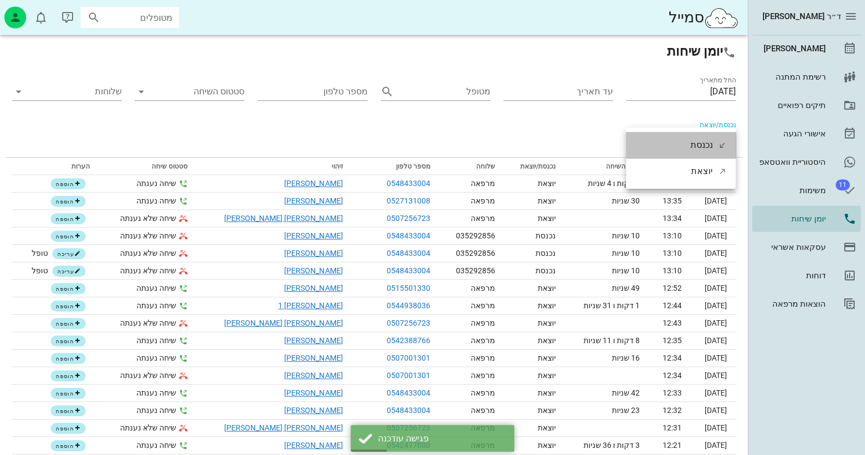
click at [692, 136] on div "נכנסת" at bounding box center [701, 145] width 22 height 26
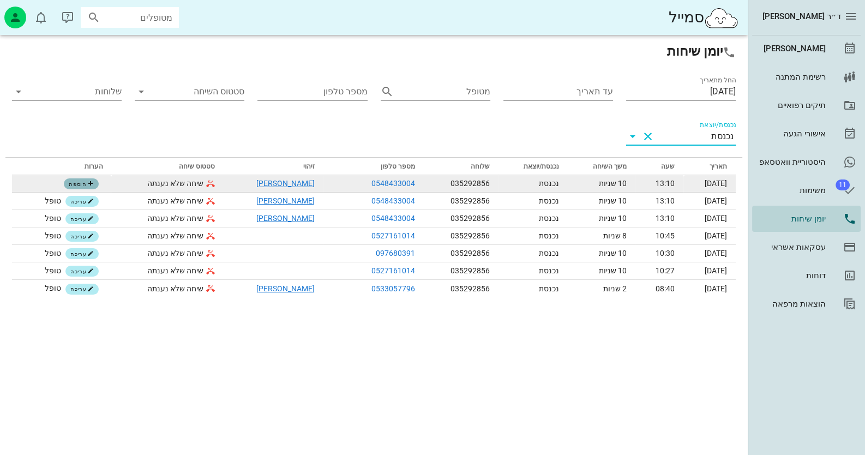
click at [71, 185] on span "הוספה" at bounding box center [81, 183] width 25 height 7
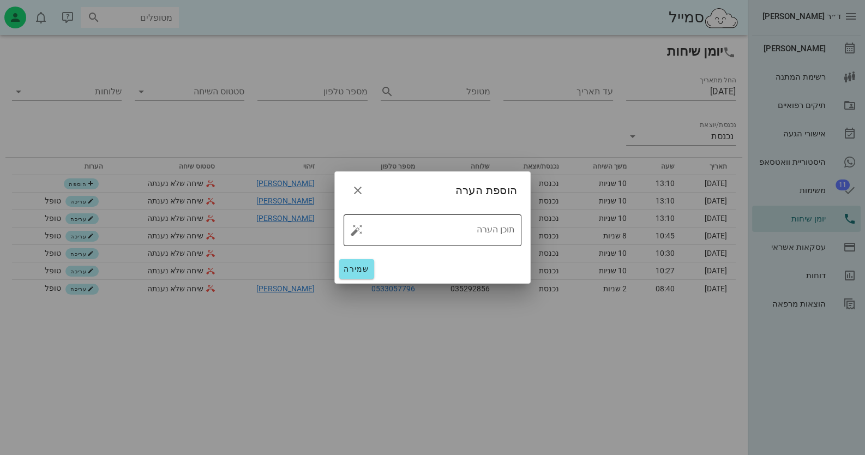
click at [359, 228] on button "button" at bounding box center [356, 230] width 13 height 13
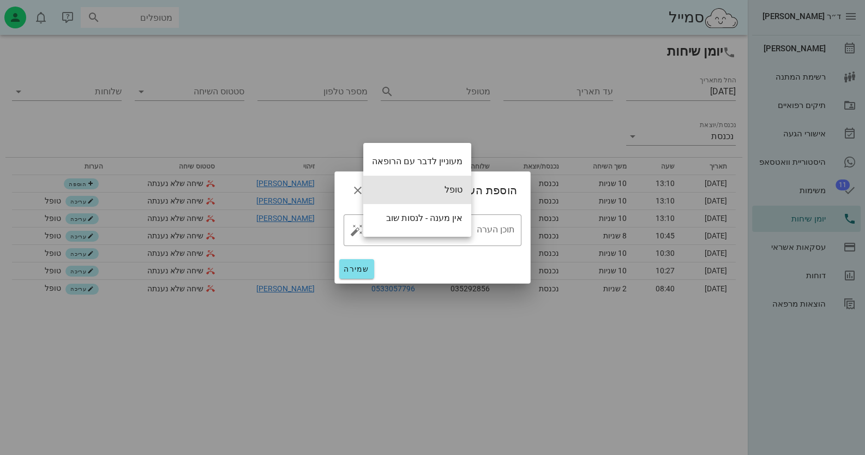
click at [393, 200] on div "טופל" at bounding box center [417, 190] width 108 height 28
type textarea "טופל"
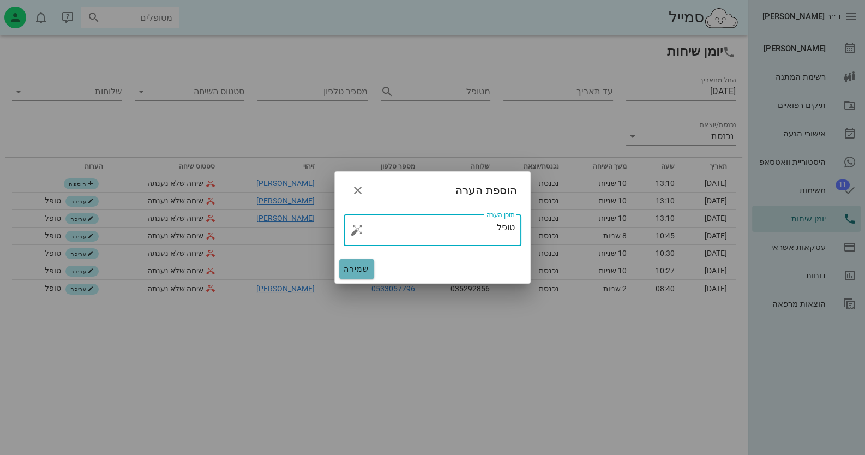
click at [356, 269] on span "שמירה" at bounding box center [357, 268] width 26 height 9
